Goal: Task Accomplishment & Management: Manage account settings

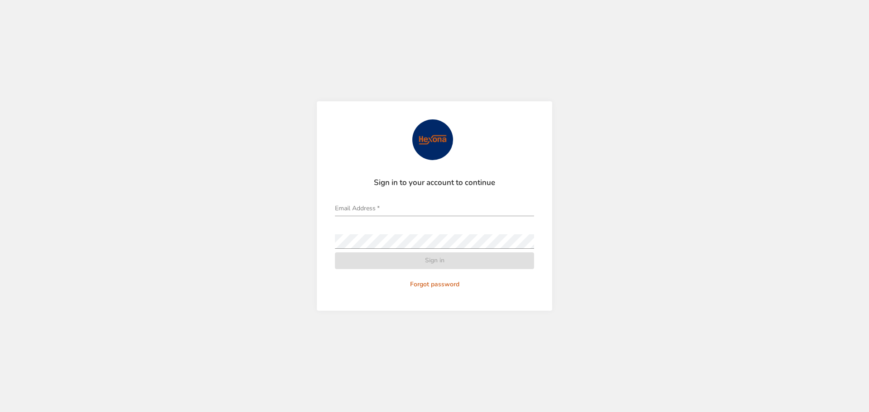
type input "**********"
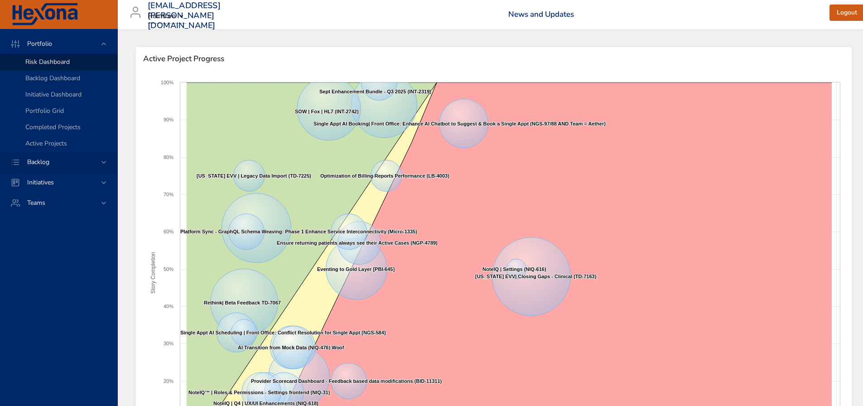
click at [62, 167] on div "Backlog" at bounding box center [59, 162] width 79 height 10
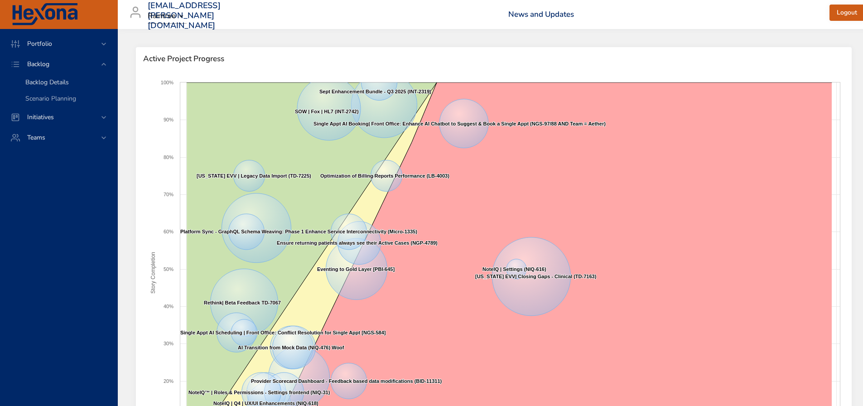
click at [67, 83] on span "Backlog Details" at bounding box center [46, 82] width 43 height 9
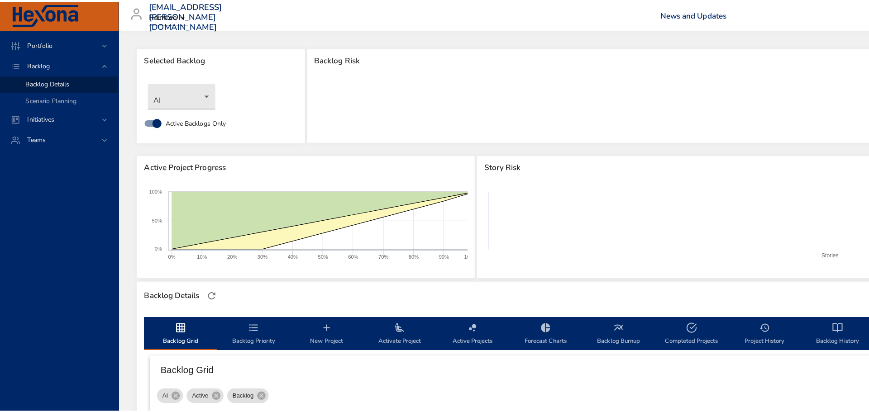
scroll to position [45, 0]
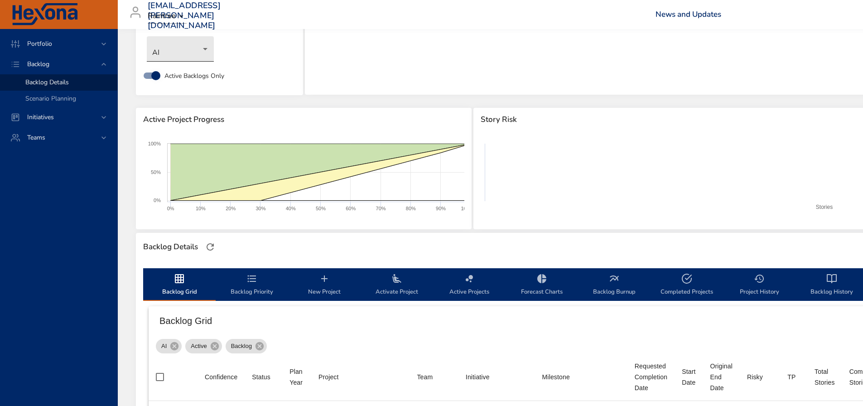
click at [170, 50] on body "Portfolio Backlog Backlog Details Scenario Planning Initiatives Teams [EMAIL_AD…" at bounding box center [431, 158] width 863 height 406
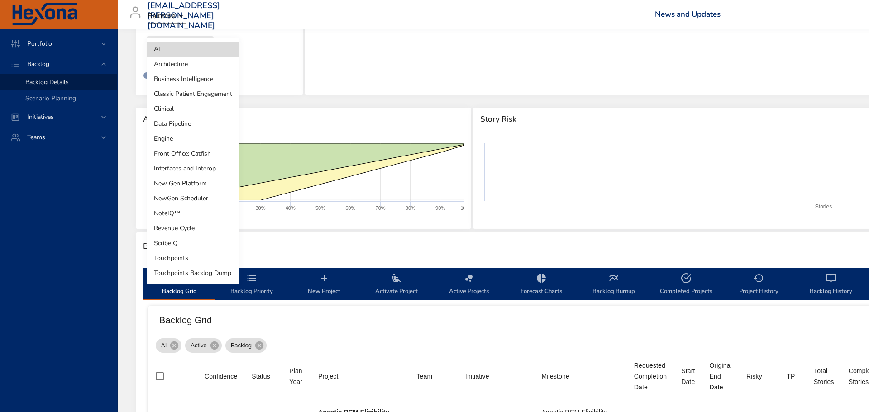
click at [199, 168] on li "Interfaces and Interop" at bounding box center [193, 168] width 93 height 15
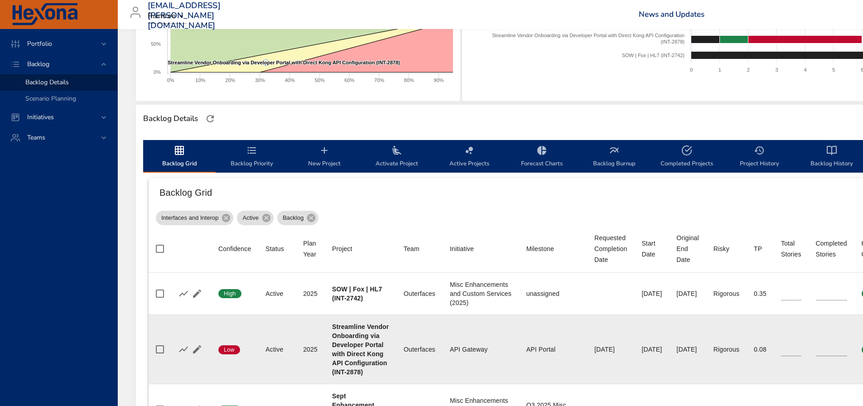
scroll to position [120, 0]
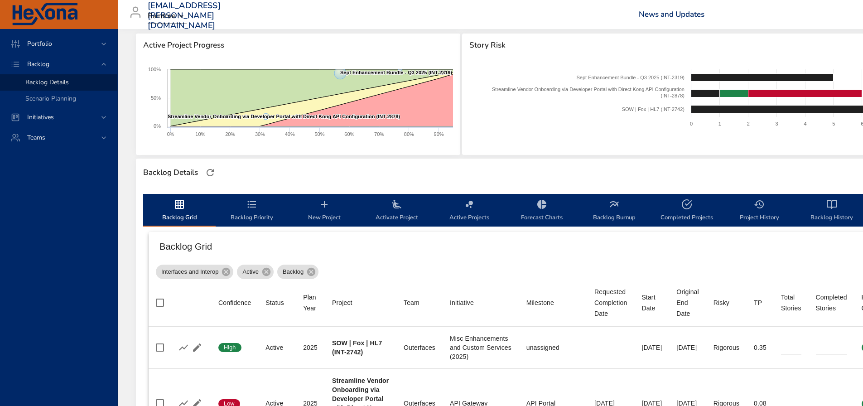
click at [340, 218] on span "New Project" at bounding box center [324, 211] width 62 height 24
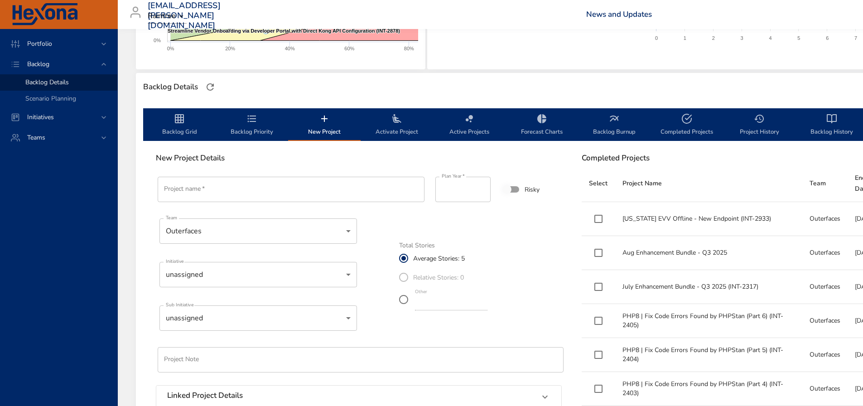
scroll to position [210, 0]
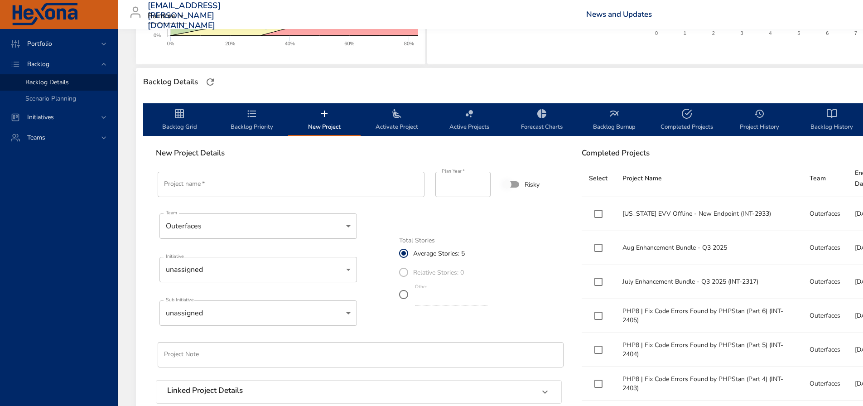
click at [251, 186] on input "Project name   *" at bounding box center [291, 184] width 267 height 25
click at [199, 183] on input "Project name   *" at bounding box center [291, 184] width 267 height 25
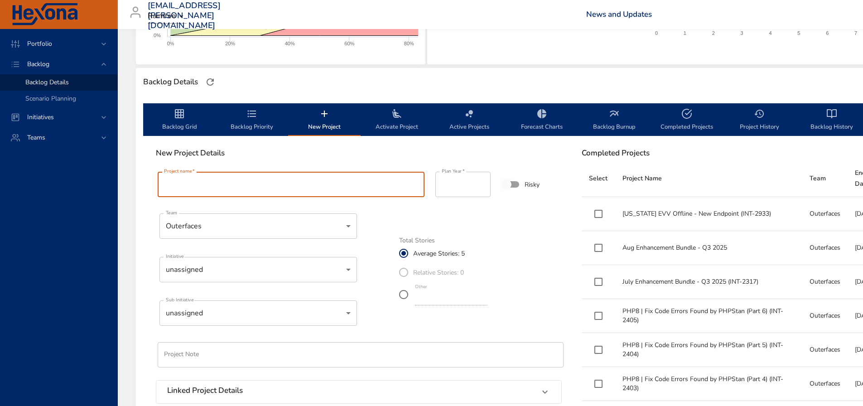
paste input "**********"
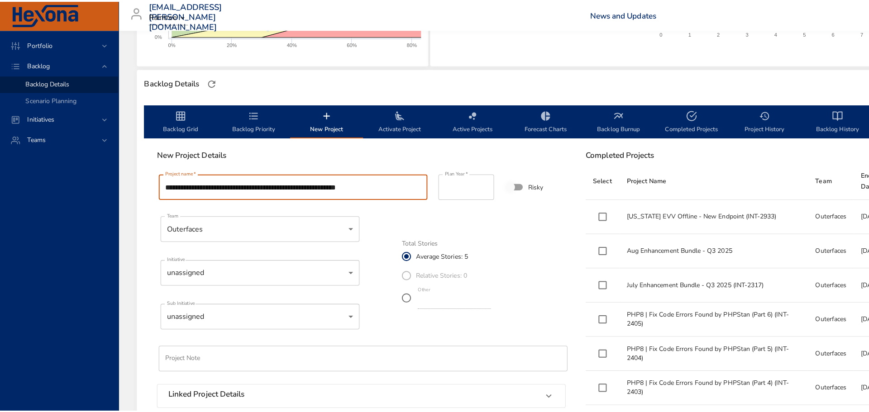
scroll to position [0, 0]
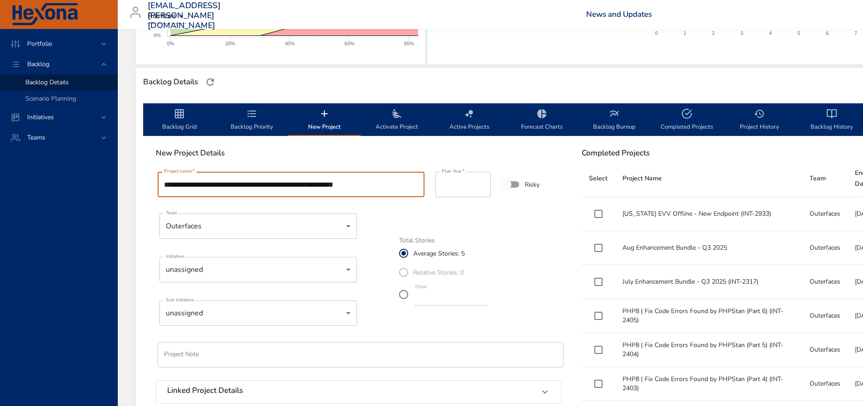
drag, startPoint x: 374, startPoint y: 185, endPoint x: 392, endPoint y: 191, distance: 18.5
click at [392, 191] on input "**********" at bounding box center [291, 184] width 267 height 25
type input "**********"
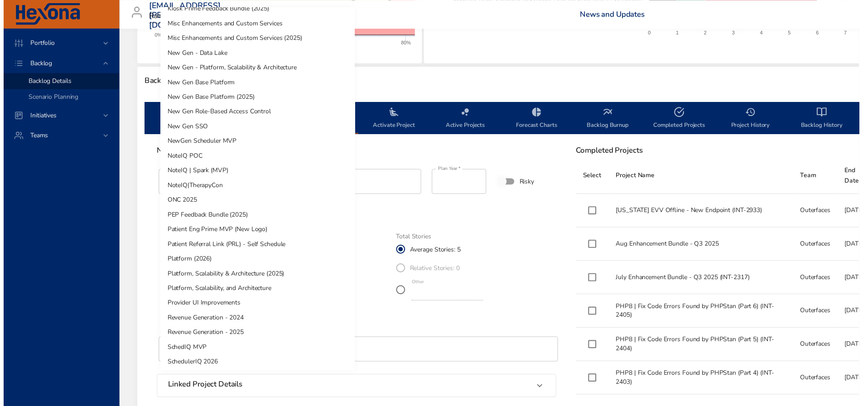
scroll to position [173, 0]
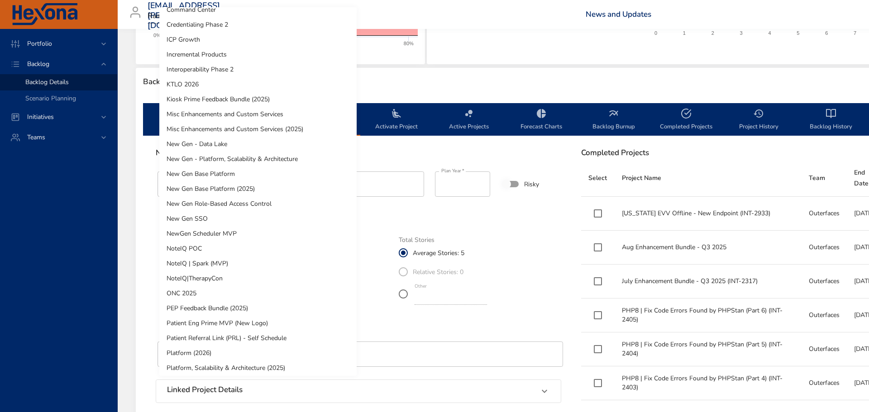
click at [238, 125] on li "Misc Enhancements and Custom Services (2025)" at bounding box center [257, 129] width 197 height 15
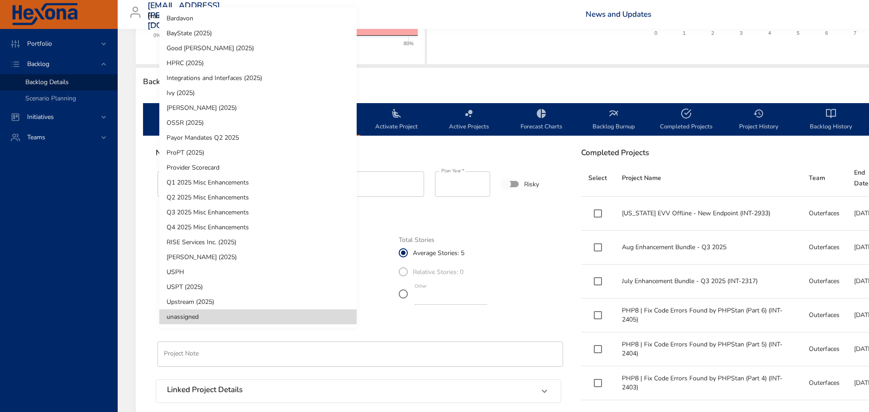
click at [248, 78] on li "Integrations and Interfaces (2025)" at bounding box center [257, 78] width 197 height 15
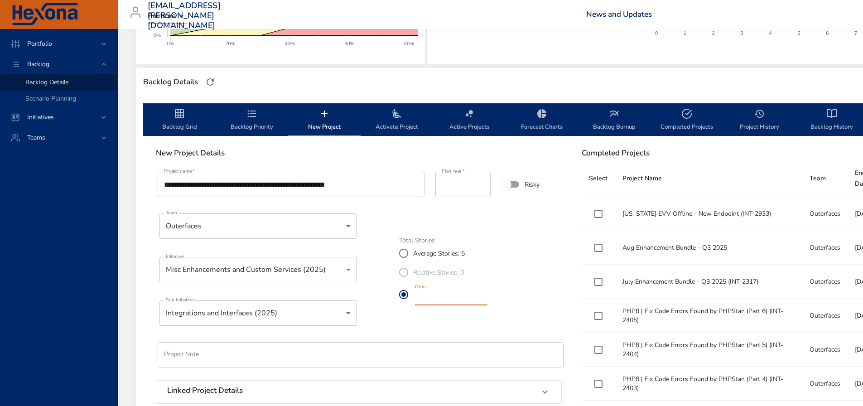
click at [412, 297] on label "Other *" at bounding box center [441, 294] width 95 height 25
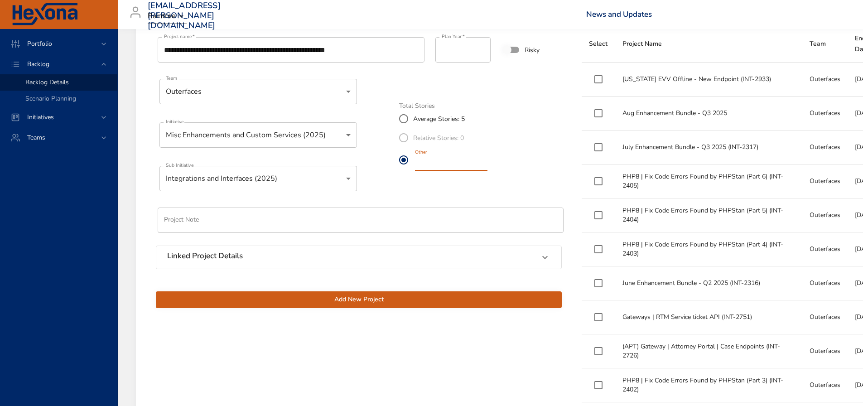
scroll to position [346, 0]
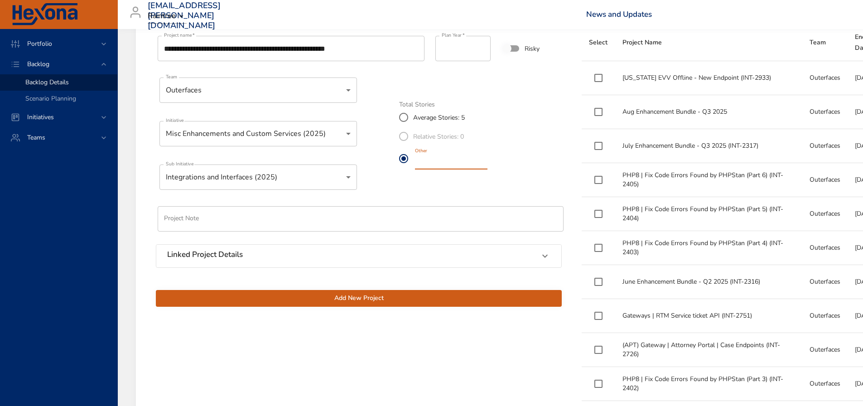
type input "*"
click at [422, 293] on span "Add New Project" at bounding box center [358, 298] width 391 height 11
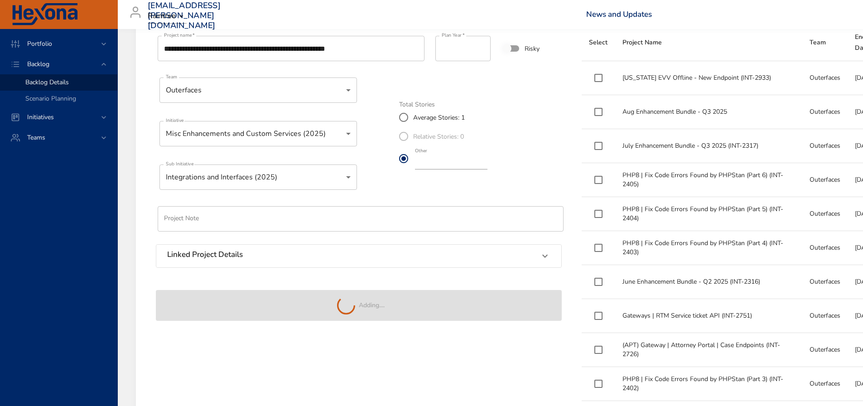
type input "*"
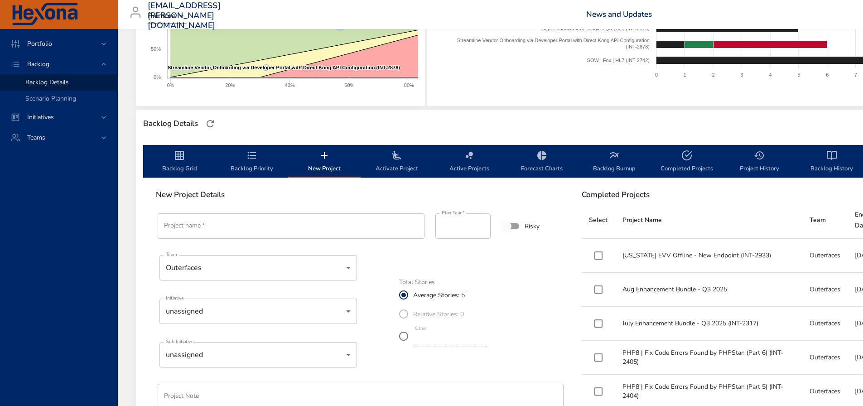
scroll to position [165, 0]
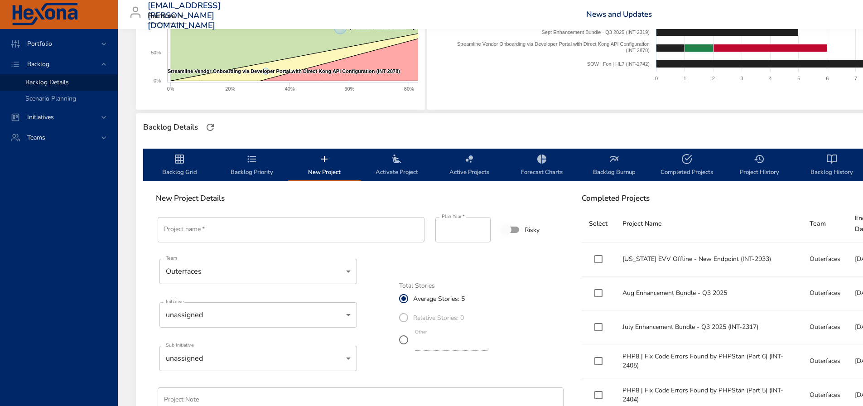
click at [272, 163] on span "Backlog Priority" at bounding box center [252, 165] width 62 height 24
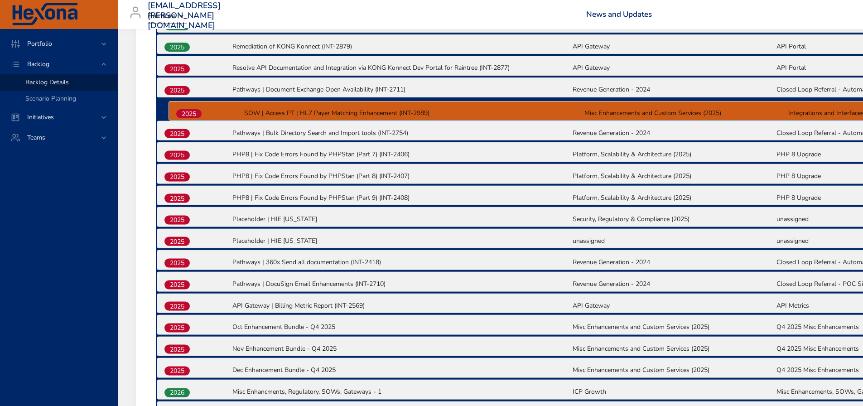
scroll to position [477, 0]
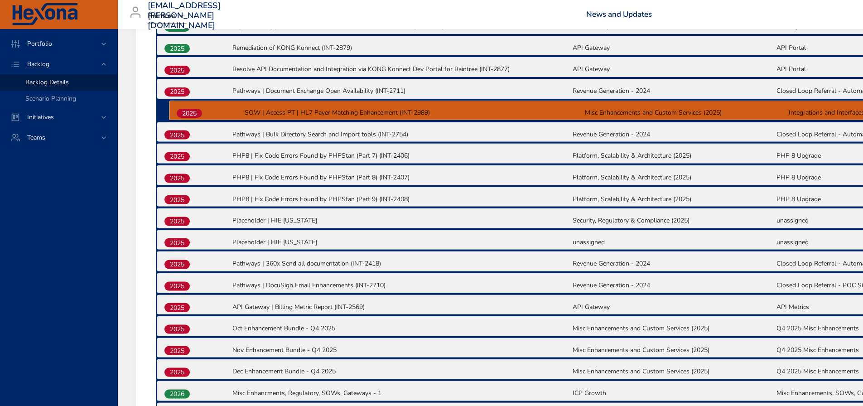
drag, startPoint x: 173, startPoint y: 314, endPoint x: 187, endPoint y: 111, distance: 203.8
click at [187, 111] on div "2025 SOW | Fox | HL7 (INT-2742) Misc Enhancements and Custom Services (2025) un…" at bounding box center [571, 315] width 831 height 821
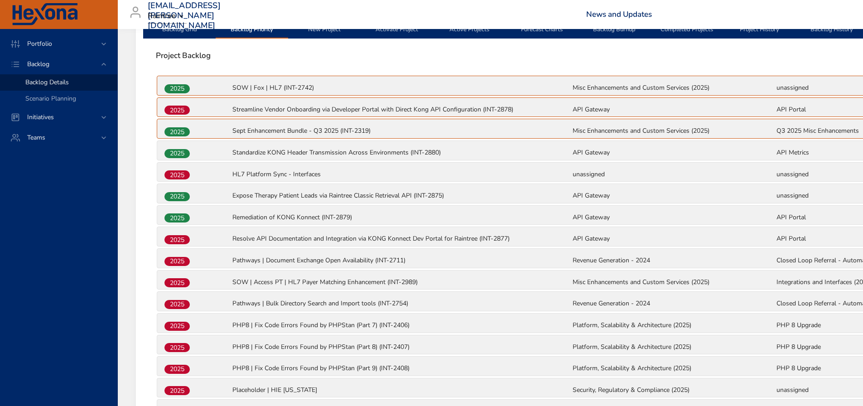
scroll to position [296, 0]
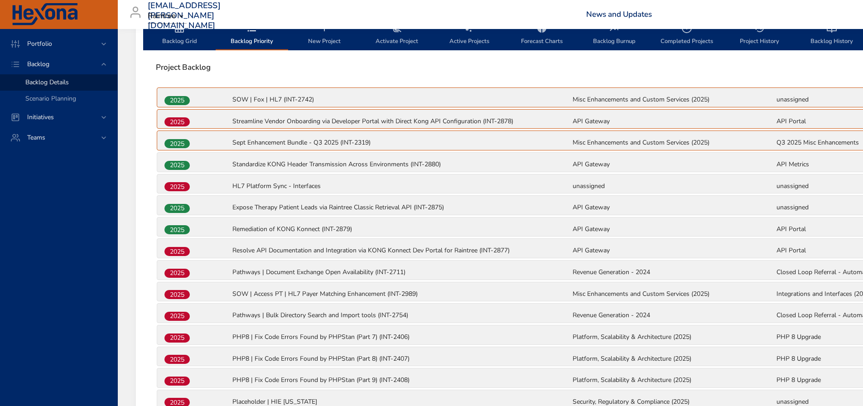
click at [172, 40] on span "Backlog Grid" at bounding box center [180, 35] width 62 height 24
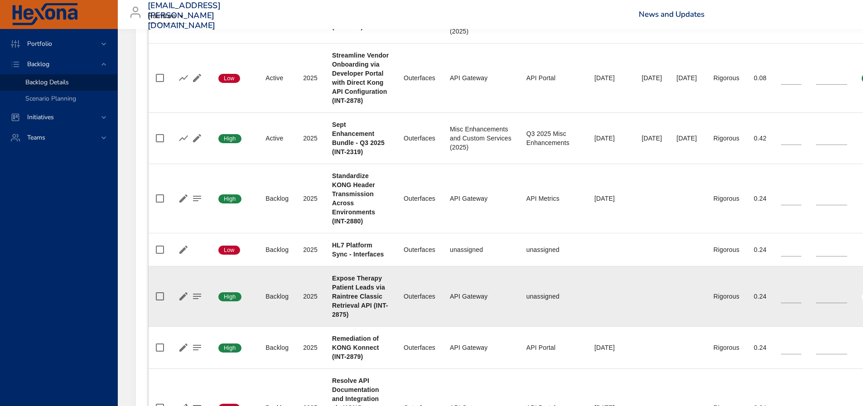
scroll to position [432, 0]
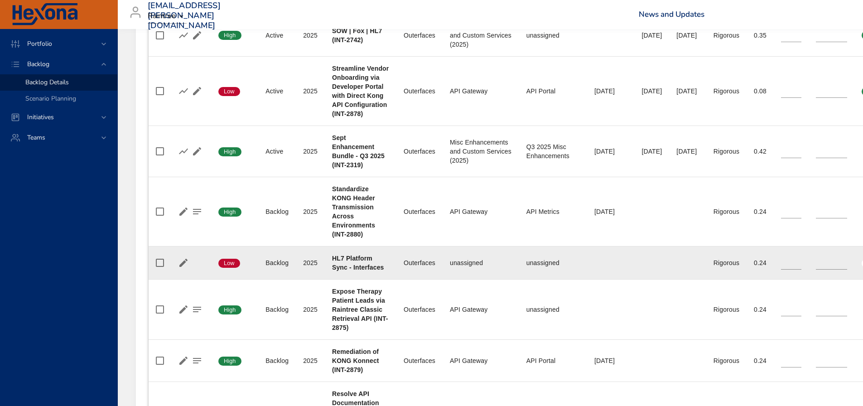
click at [354, 266] on b "HL7 Platform Sync - Interfaces" at bounding box center [358, 262] width 52 height 16
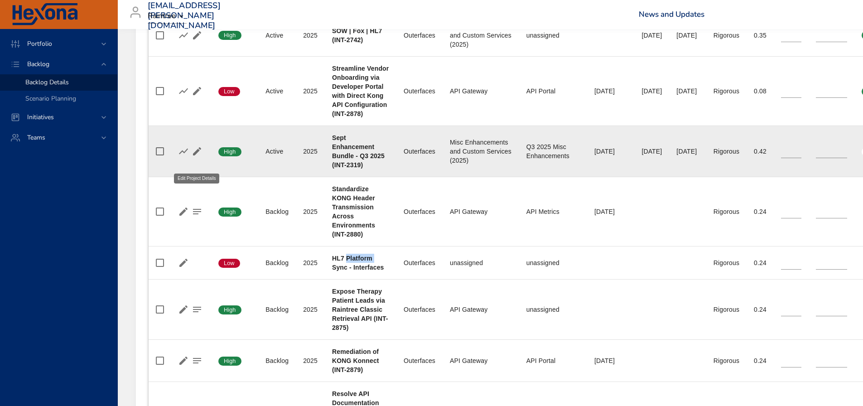
click at [199, 157] on icon "button" at bounding box center [197, 151] width 11 height 11
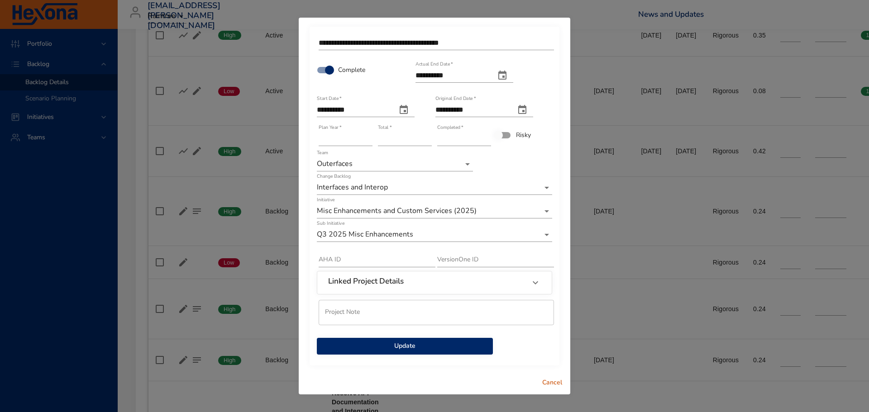
click at [439, 346] on span "Update" at bounding box center [405, 346] width 162 height 11
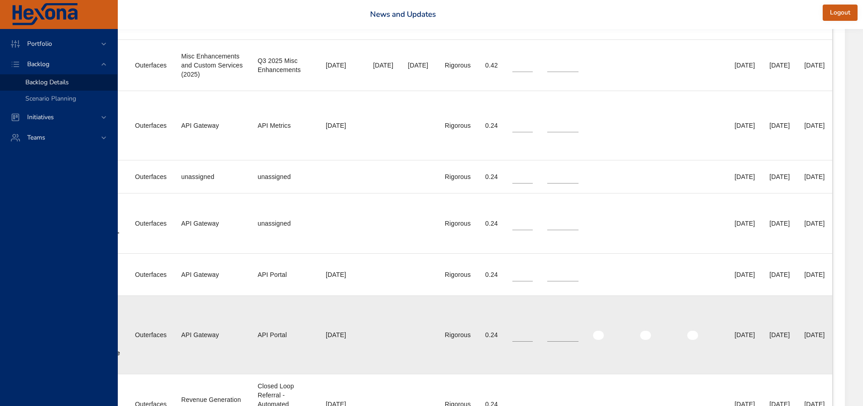
scroll to position [522, 337]
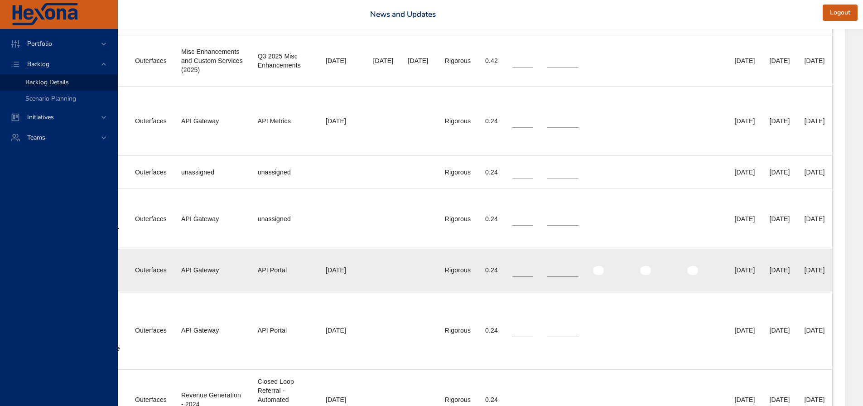
click at [804, 274] on div "[DATE]" at bounding box center [814, 269] width 20 height 9
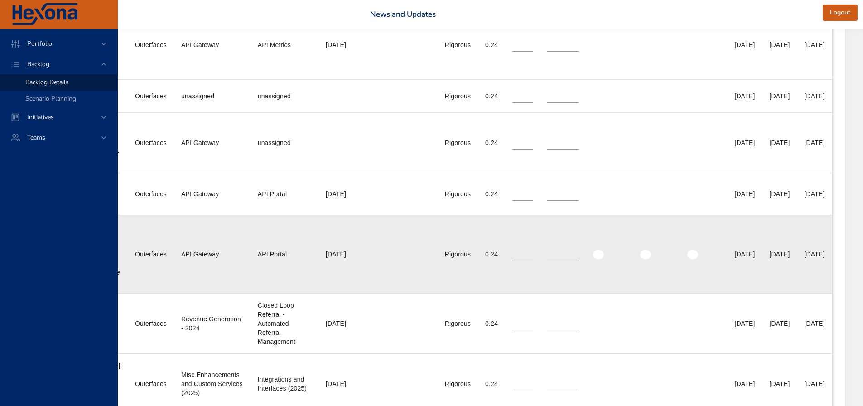
scroll to position [613, 337]
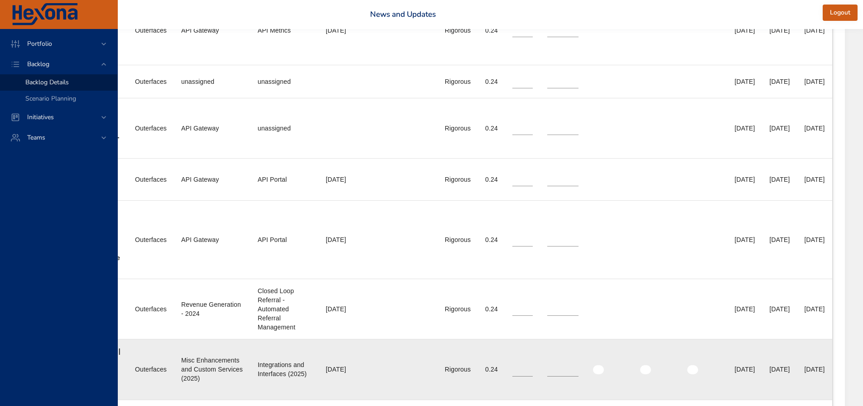
drag, startPoint x: 791, startPoint y: 378, endPoint x: 827, endPoint y: 374, distance: 36.5
click at [827, 374] on td "End Date 90% [DATE]" at bounding box center [814, 369] width 35 height 60
copy div "[DATE]"
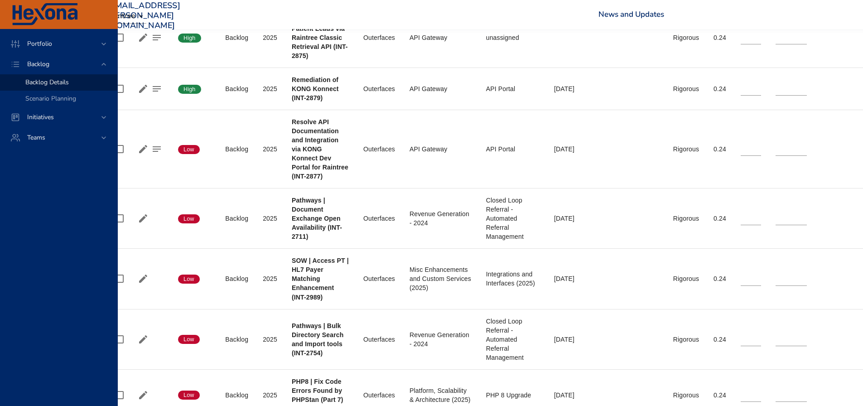
scroll to position [703, 0]
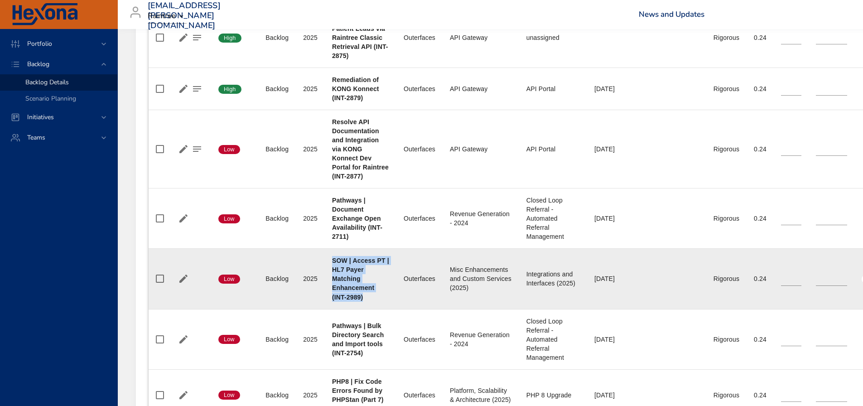
drag, startPoint x: 333, startPoint y: 269, endPoint x: 379, endPoint y: 307, distance: 59.5
click at [379, 301] on div "SOW | Access PT | HL7 Payer Matching Enhancement (INT-2989)" at bounding box center [360, 278] width 57 height 45
copy b "SOW | Access PT | HL7 Payer Matching Enhancement (INT-2989)"
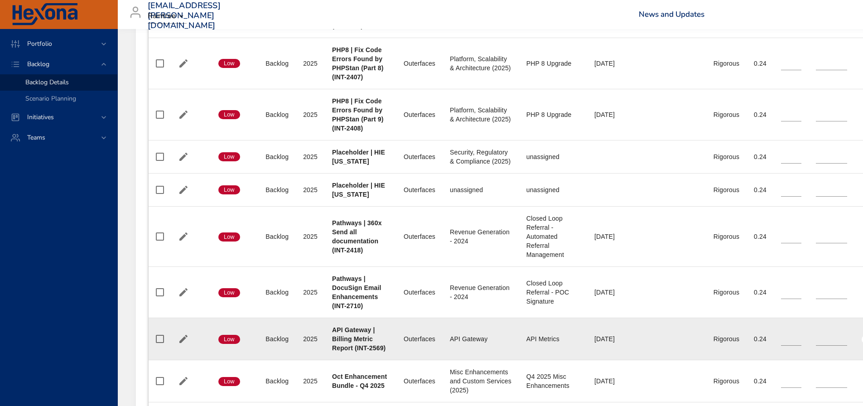
scroll to position [1156, 0]
